Goal: Task Accomplishment & Management: Use online tool/utility

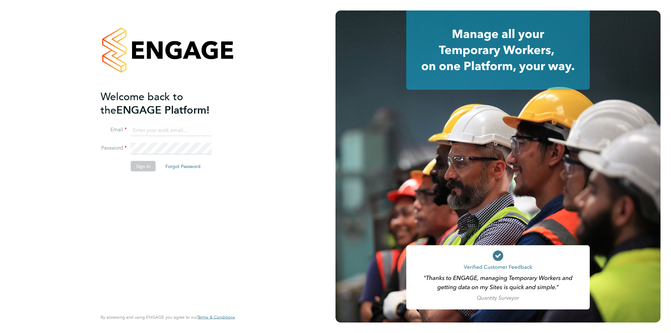
type input "[PERSON_NAME][EMAIL_ADDRESS][DOMAIN_NAME]"
click at [143, 165] on button "Sign In" at bounding box center [143, 166] width 25 height 10
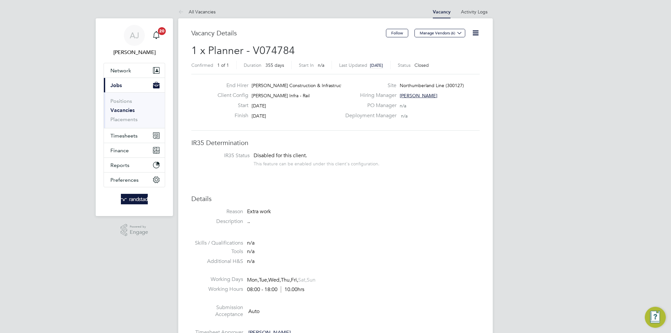
scroll to position [19, 46]
click at [122, 133] on span "Timesheets" at bounding box center [123, 136] width 27 height 6
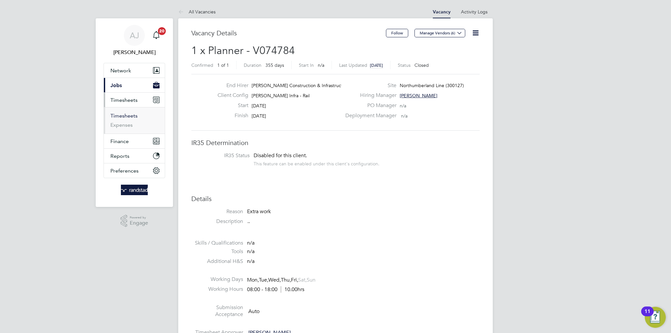
click at [127, 115] on link "Timesheets" at bounding box center [123, 116] width 27 height 6
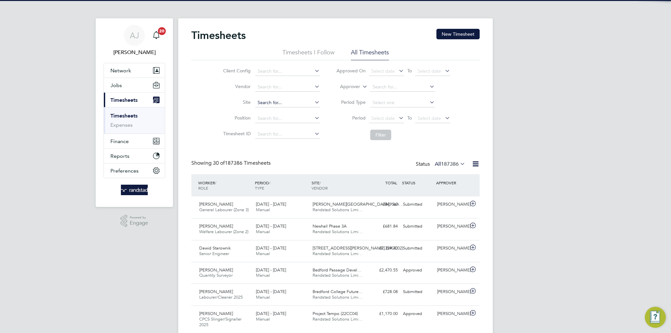
click at [295, 102] on input at bounding box center [287, 102] width 65 height 9
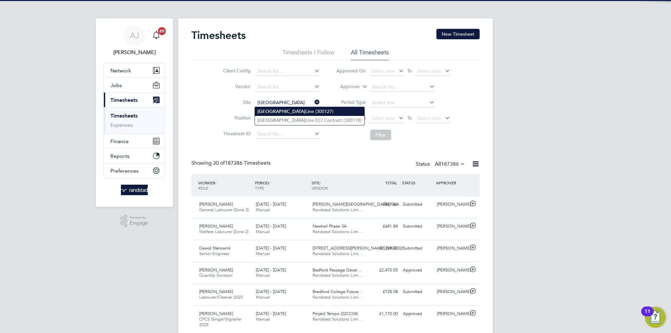
type input "Northumberland Line (300127)"
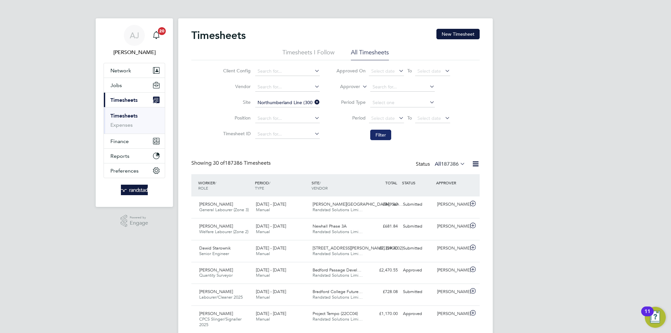
click at [382, 134] on button "Filter" at bounding box center [380, 135] width 21 height 10
